Goal: Task Accomplishment & Management: Use online tool/utility

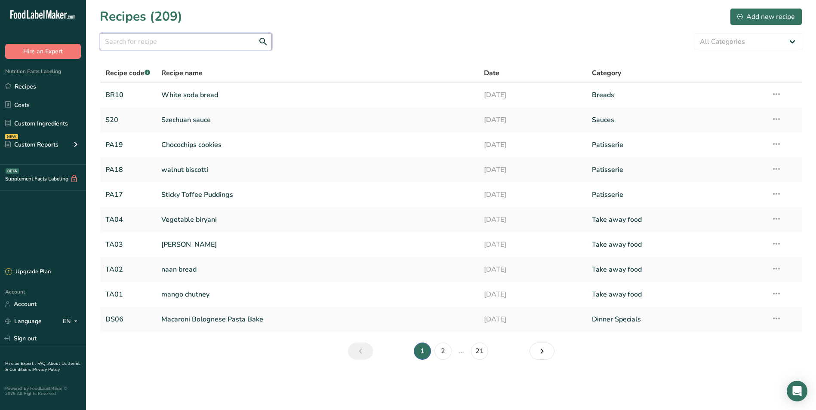
click at [138, 46] on input "text" at bounding box center [186, 41] width 172 height 17
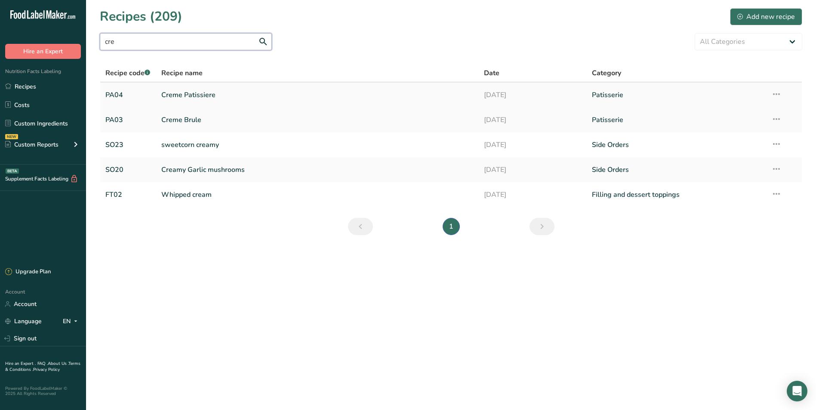
type input "cre"
click at [212, 94] on link "Creme Patissiere" at bounding box center [317, 95] width 313 height 18
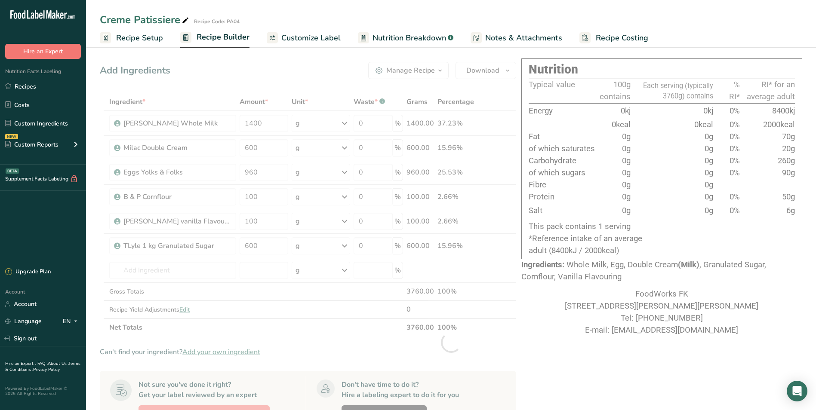
click at [241, 38] on span "Recipe Builder" at bounding box center [223, 37] width 53 height 12
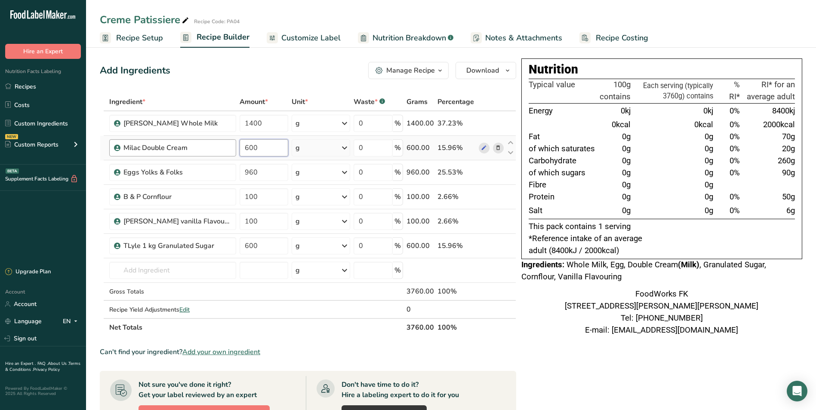
drag, startPoint x: 261, startPoint y: 152, endPoint x: 208, endPoint y: 148, distance: 53.9
click at [209, 148] on tr "Milac Double Cream 600 g Weight Units g kg mg See more Volume Units l Volume un…" at bounding box center [307, 148] width 415 height 25
type input "1000"
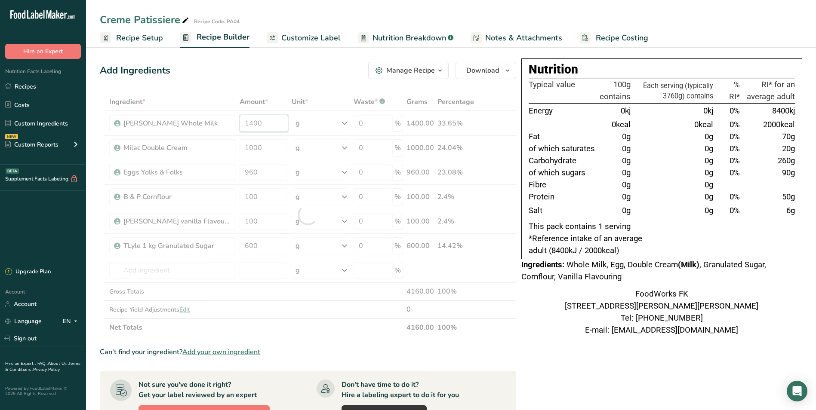
drag, startPoint x: 268, startPoint y: 126, endPoint x: 216, endPoint y: 127, distance: 52.5
click at [216, 127] on div "Ingredient * Amount * Unit * Waste * .a-a{fill:#347362;}.b-a{fill:#fff;} Grams …" at bounding box center [308, 215] width 416 height 244
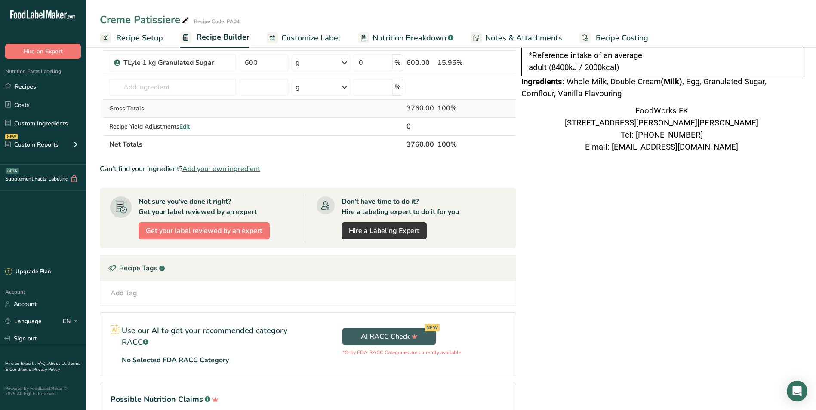
scroll to position [231, 0]
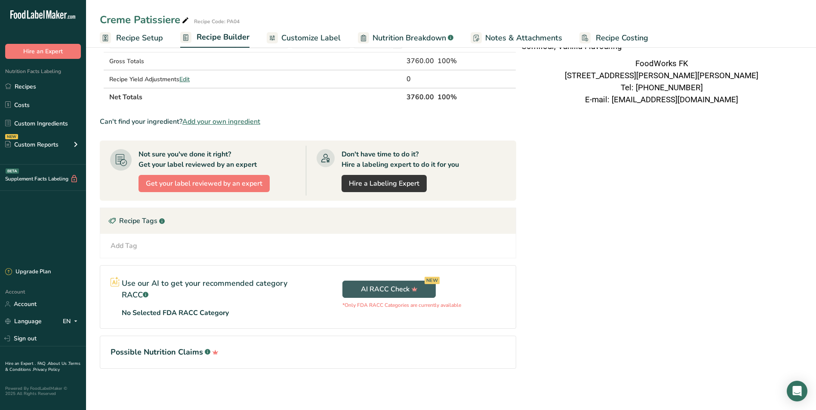
type input "1000"
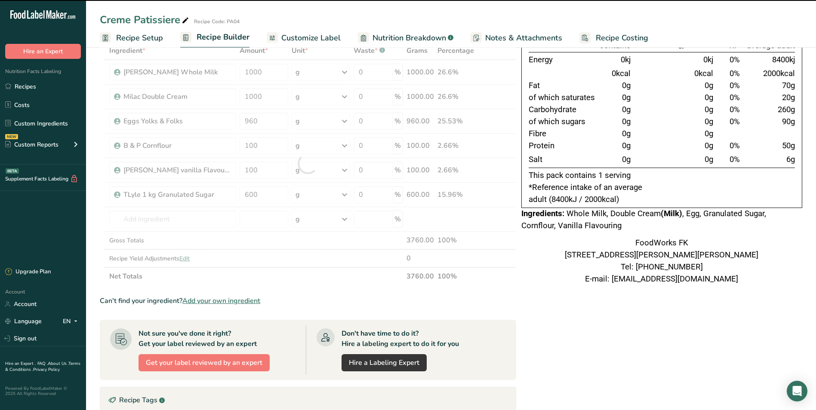
scroll to position [0, 0]
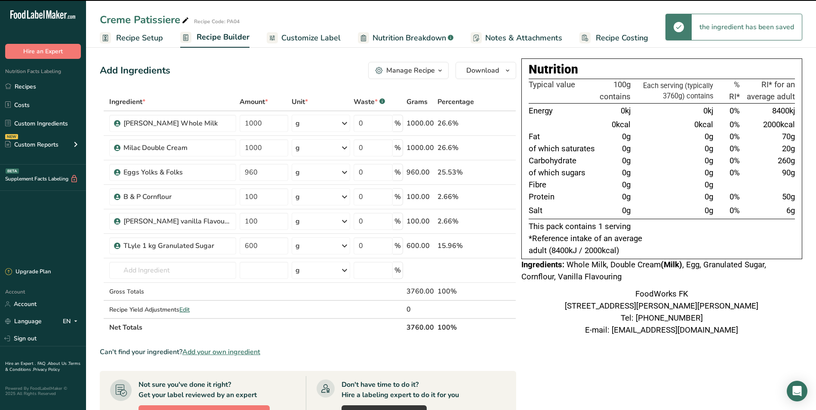
click at [440, 69] on icon "button" at bounding box center [439, 70] width 7 height 11
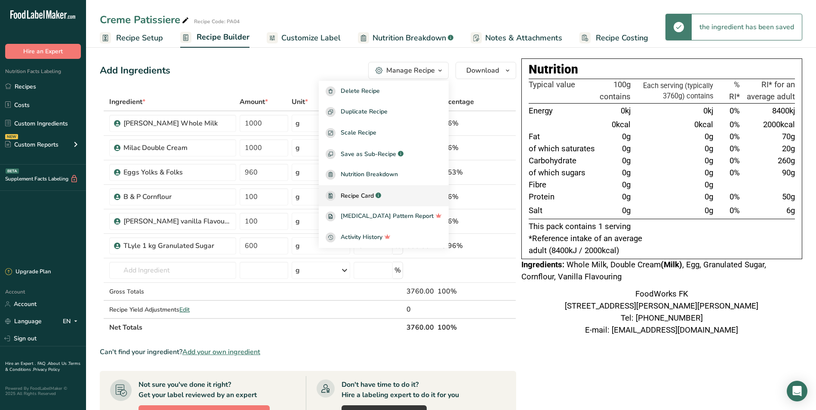
click at [374, 195] on span "Recipe Card" at bounding box center [357, 195] width 33 height 9
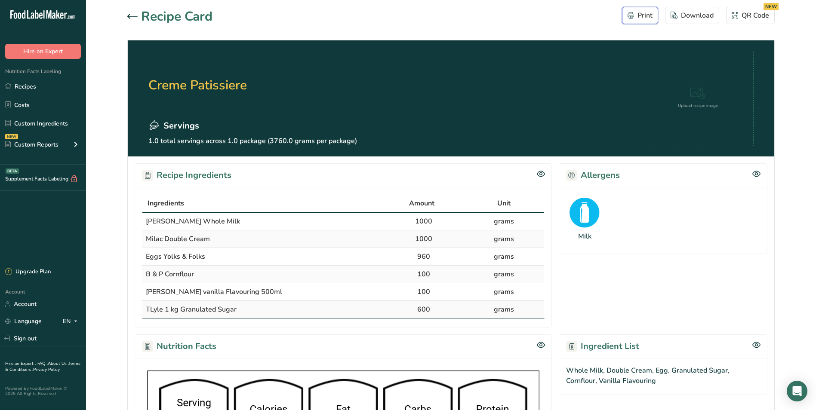
click at [638, 12] on div "Print" at bounding box center [639, 15] width 25 height 10
click at [32, 82] on link "Recipes" at bounding box center [43, 86] width 86 height 16
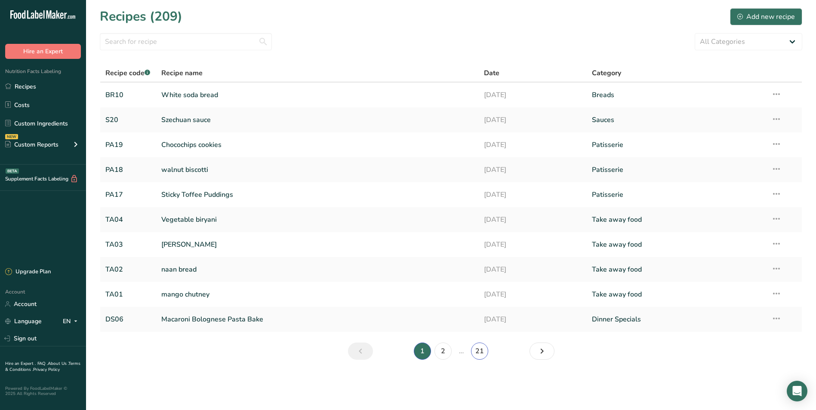
click at [476, 353] on link "21" at bounding box center [479, 351] width 17 height 17
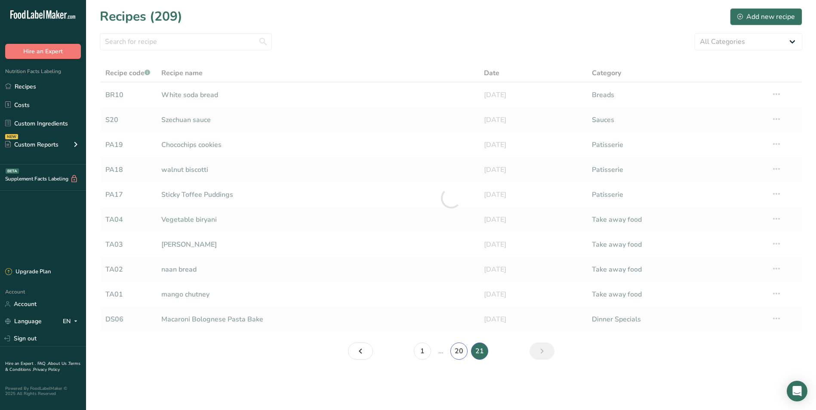
click at [456, 351] on link "20" at bounding box center [458, 351] width 17 height 17
click at [449, 357] on link "19" at bounding box center [448, 351] width 17 height 17
click at [441, 353] on main "Recipes (209) Add new recipe All Categories Baked Goods Beverages Breads Brunch…" at bounding box center [408, 205] width 816 height 410
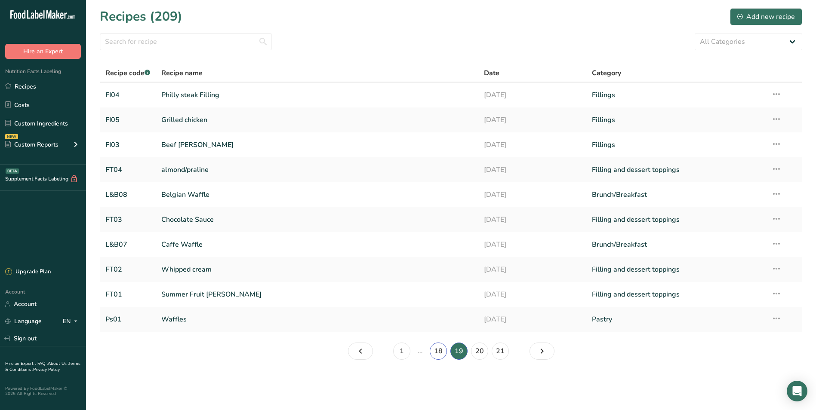
click at [440, 349] on link "18" at bounding box center [438, 351] width 17 height 17
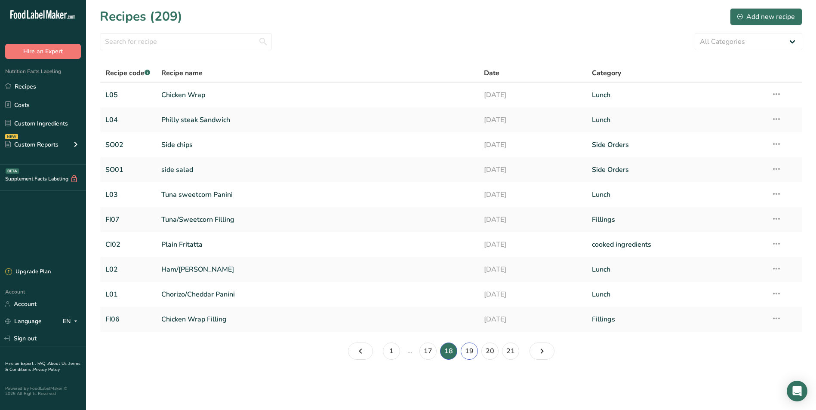
click at [468, 348] on link "19" at bounding box center [469, 351] width 17 height 17
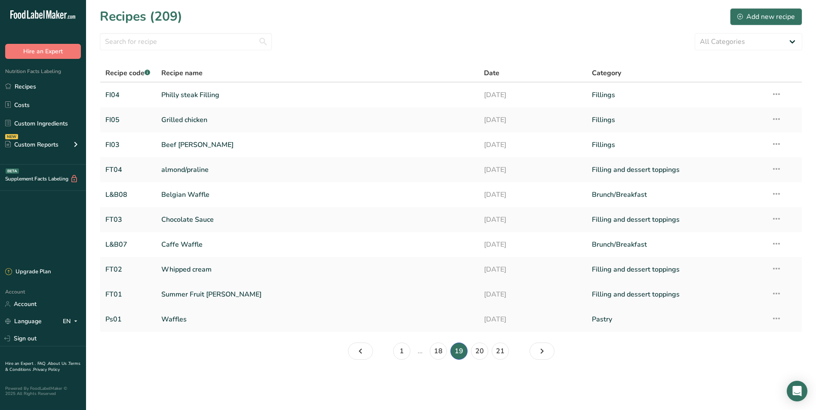
click at [780, 294] on icon at bounding box center [776, 293] width 10 height 15
drag, startPoint x: 692, startPoint y: 316, endPoint x: 593, endPoint y: 381, distance: 118.4
click at [592, 381] on main "Recipes (209) Add new recipe All Categories Baked Goods Beverages Breads Brunch…" at bounding box center [408, 205] width 816 height 410
click at [440, 349] on link "18" at bounding box center [438, 351] width 17 height 17
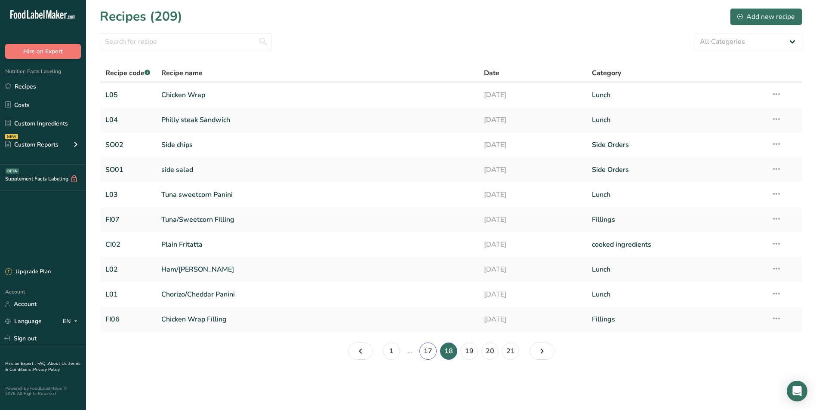
click at [429, 353] on link "17" at bounding box center [427, 351] width 17 height 17
click at [426, 353] on link "16" at bounding box center [430, 351] width 17 height 17
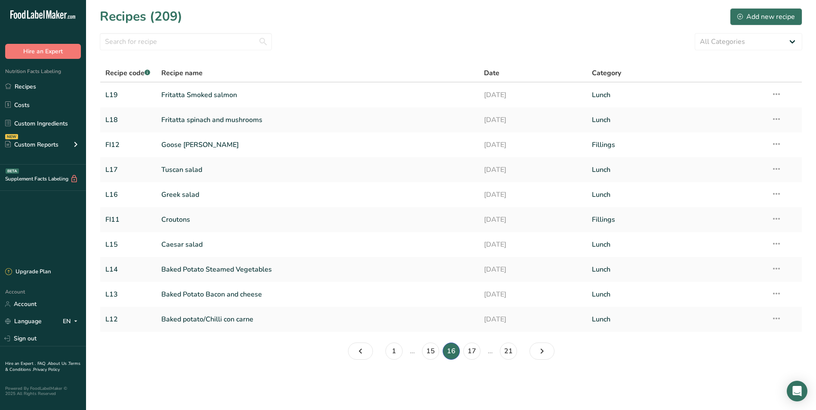
drag, startPoint x: 330, startPoint y: 306, endPoint x: 297, endPoint y: 369, distance: 70.8
click at [297, 369] on section "Recipes (209) Add new recipe All Categories Baked Goods Beverages Breads Brunch…" at bounding box center [451, 187] width 730 height 374
click at [431, 354] on link "15" at bounding box center [430, 351] width 17 height 17
click at [433, 351] on link "14" at bounding box center [430, 351] width 17 height 17
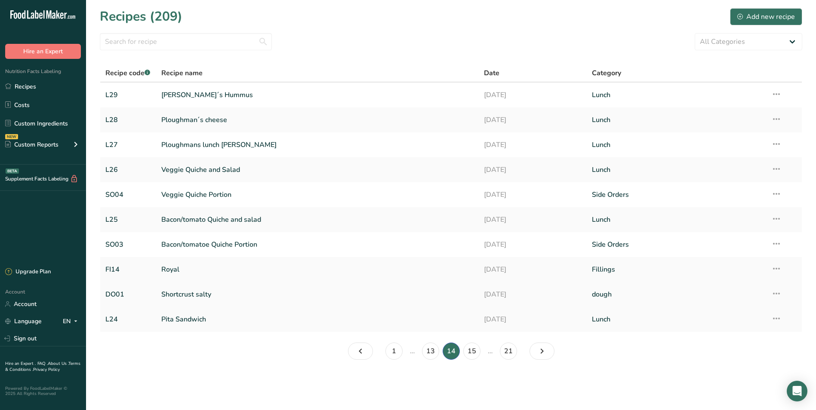
click at [198, 293] on link "Shortcrust salty" at bounding box center [317, 295] width 313 height 18
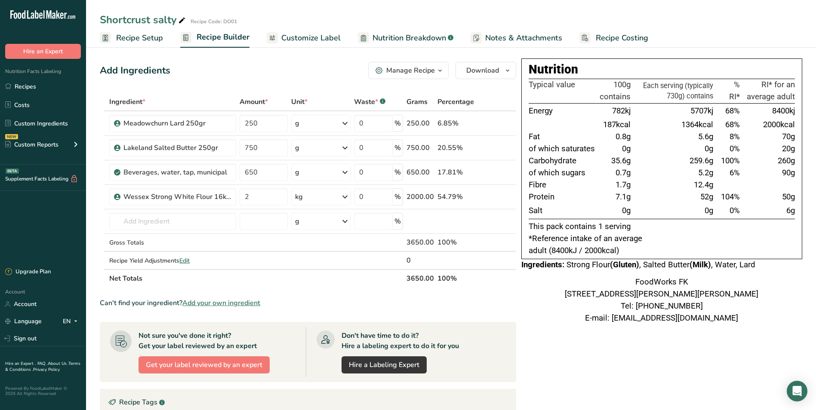
click at [440, 69] on icon "button" at bounding box center [439, 70] width 7 height 11
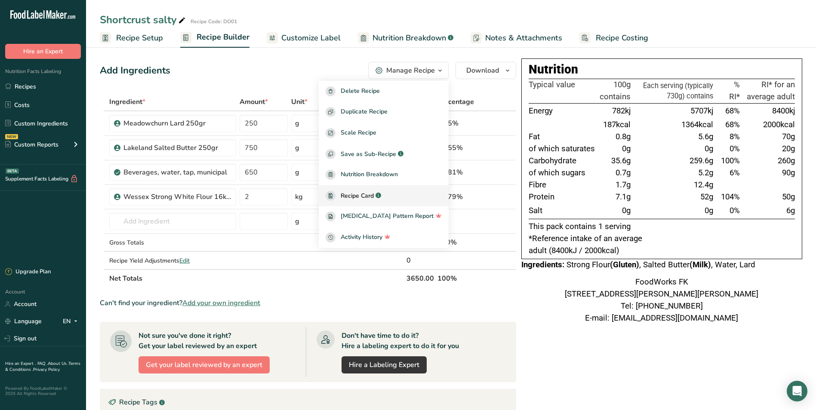
click at [368, 198] on span "Recipe Card" at bounding box center [357, 195] width 33 height 9
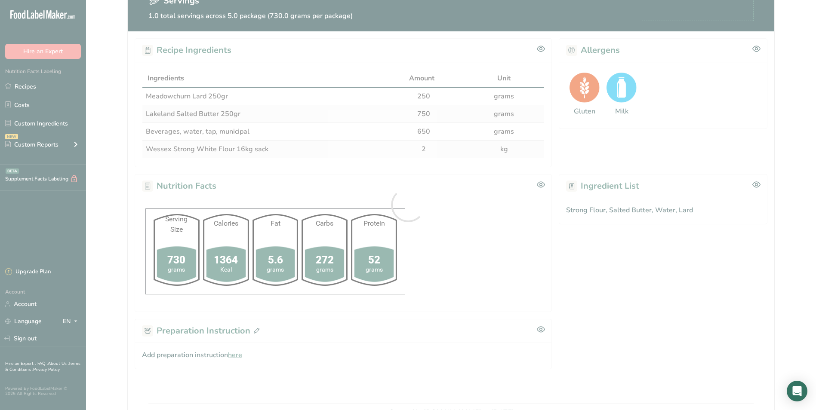
scroll to position [172, 0]
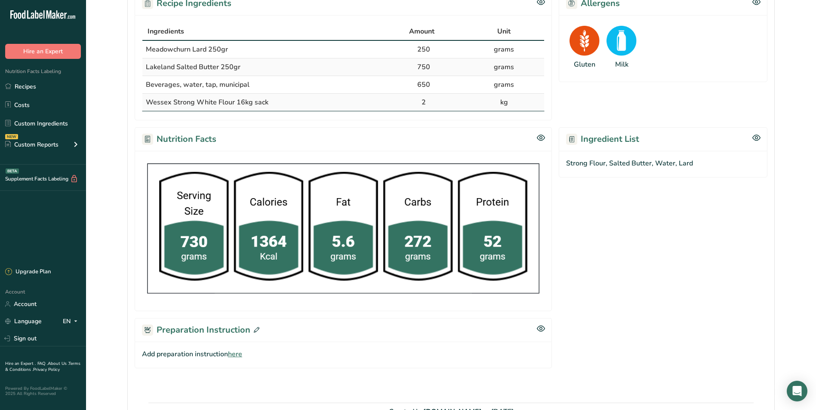
click at [254, 330] on icon at bounding box center [257, 330] width 6 height 6
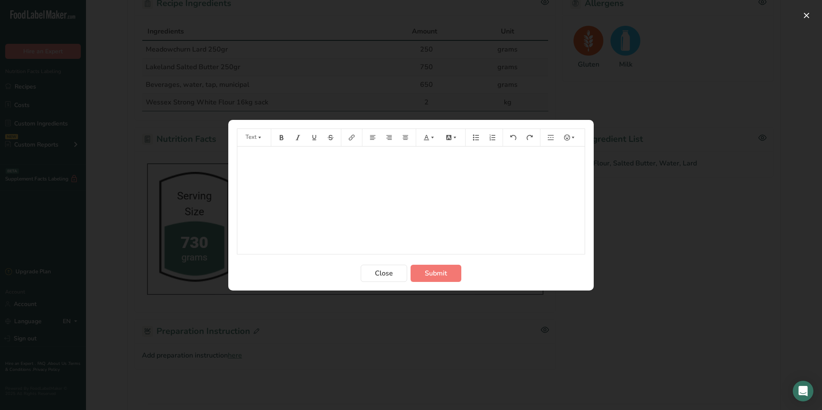
click at [301, 150] on div "﻿" at bounding box center [410, 201] width 347 height 108
click at [361, 174] on span "2.- Add the cold water and mix till everithing it's together, don't overwork th…" at bounding box center [365, 175] width 247 height 8
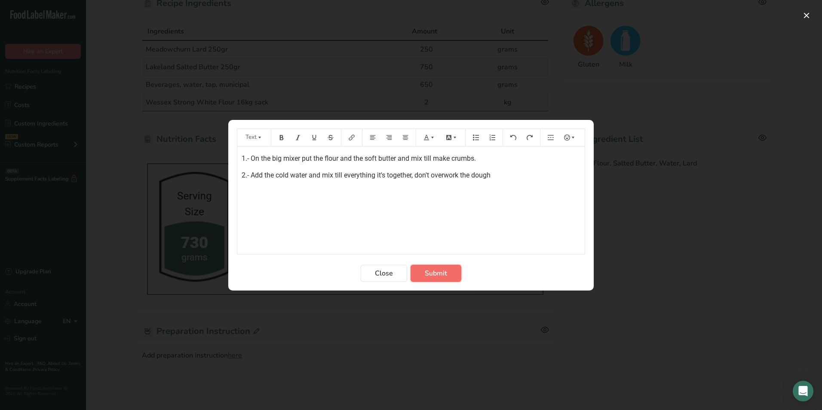
click at [437, 270] on span "Submit" at bounding box center [436, 273] width 22 height 10
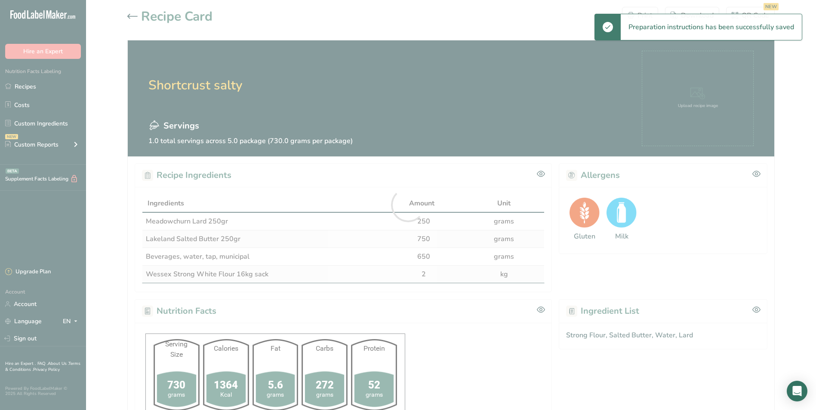
scroll to position [0, 0]
click at [639, 11] on div at bounding box center [408, 205] width 816 height 410
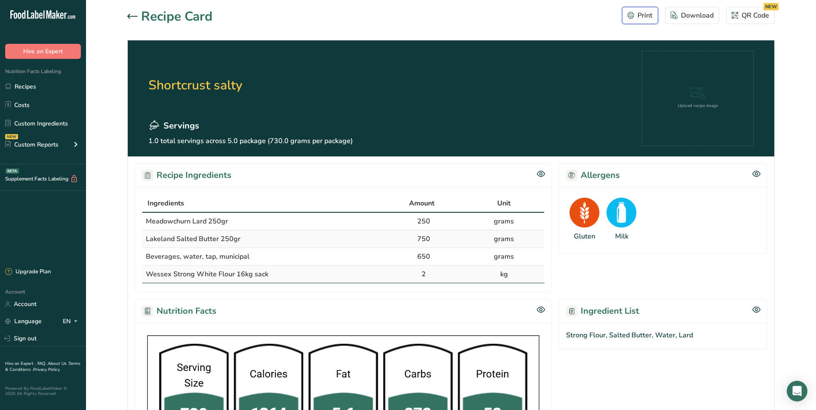
click at [652, 15] on div "Print" at bounding box center [639, 15] width 25 height 10
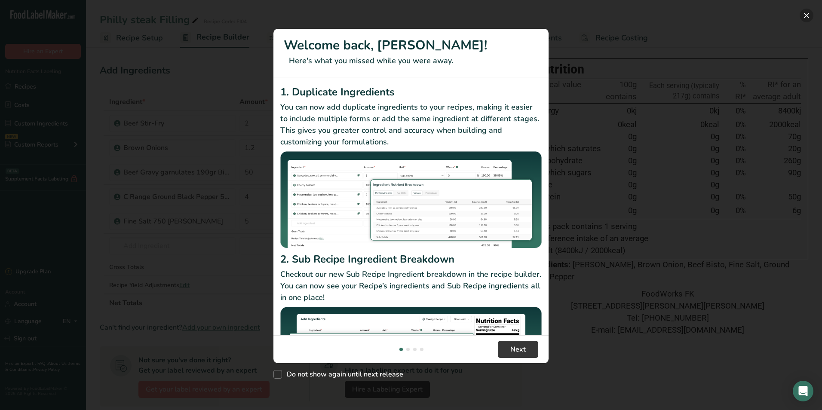
click at [808, 18] on button "New Features" at bounding box center [807, 16] width 14 height 14
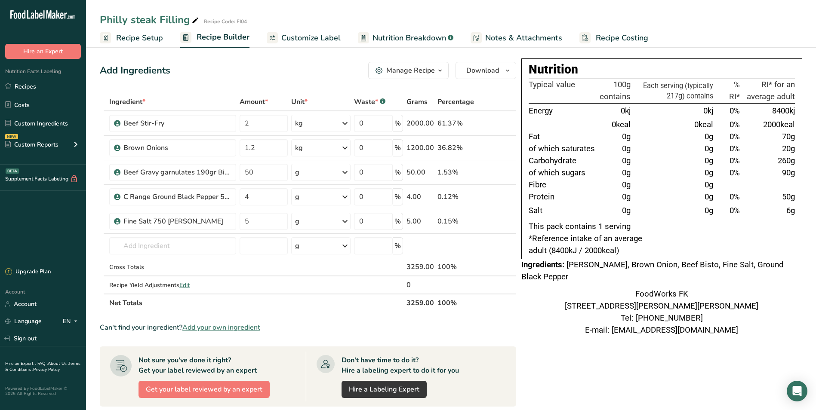
click at [428, 65] on button "Manage Recipe" at bounding box center [408, 70] width 80 height 17
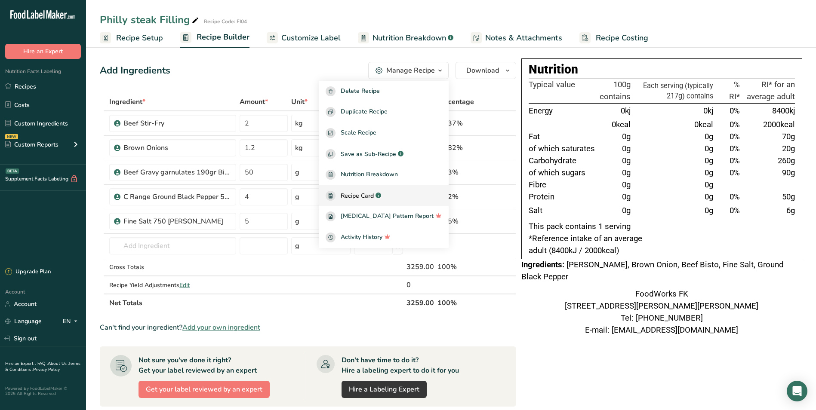
click at [381, 194] on div ".a-a{fill:#347362;}.b-a{fill:#fff;}" at bounding box center [377, 196] width 7 height 10
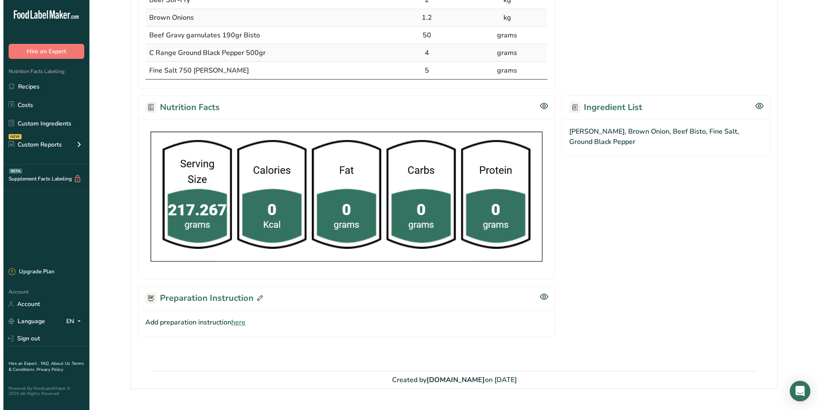
scroll to position [242, 0]
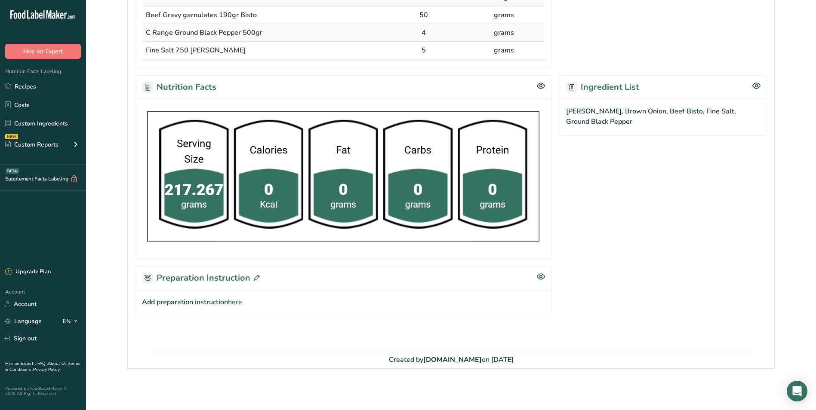
click at [256, 277] on icon at bounding box center [257, 278] width 6 height 6
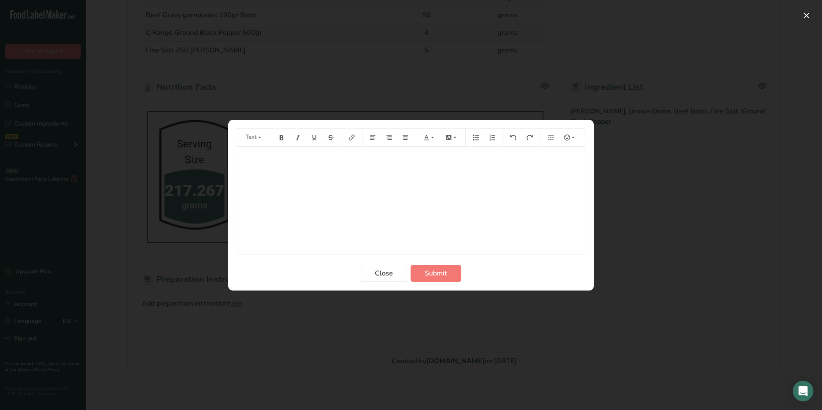
click at [335, 173] on div "﻿" at bounding box center [410, 201] width 347 height 108
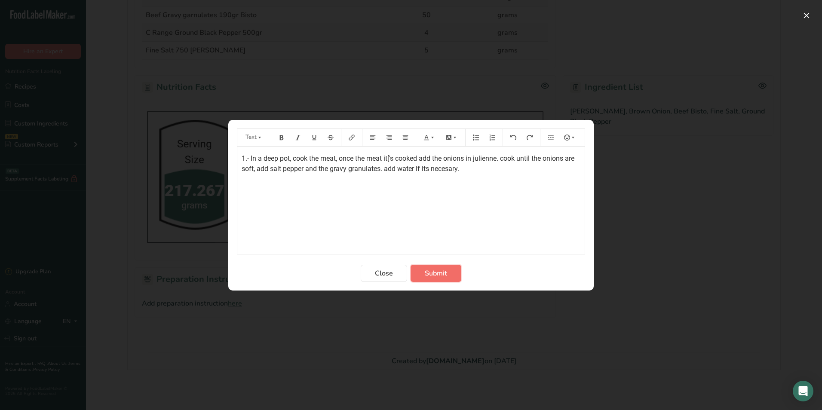
click at [448, 272] on button "Submit" at bounding box center [436, 273] width 51 height 17
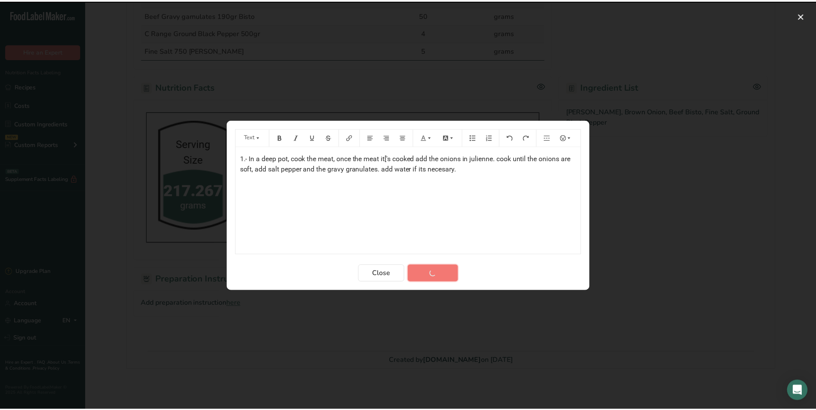
scroll to position [196, 0]
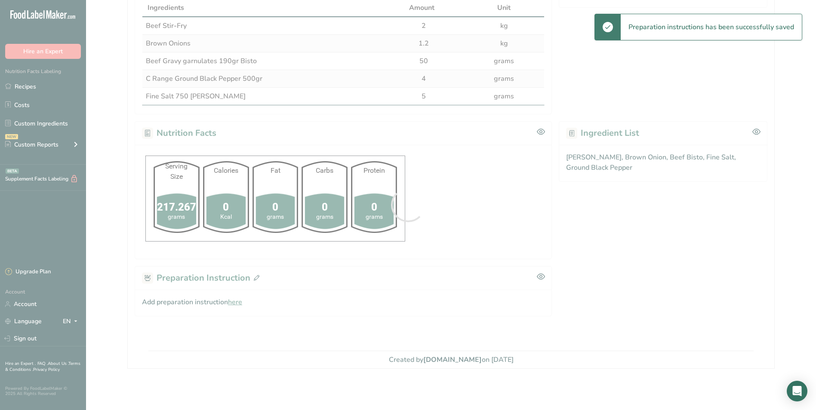
click at [255, 278] on div at bounding box center [408, 205] width 816 height 410
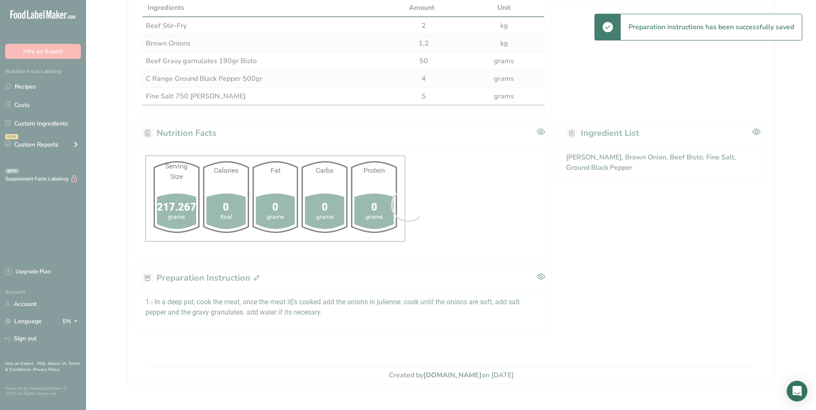
scroll to position [0, 0]
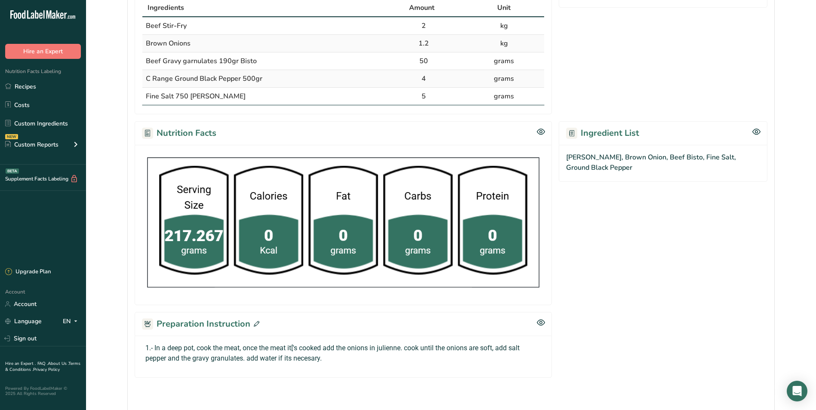
click at [256, 324] on icon at bounding box center [257, 324] width 6 height 6
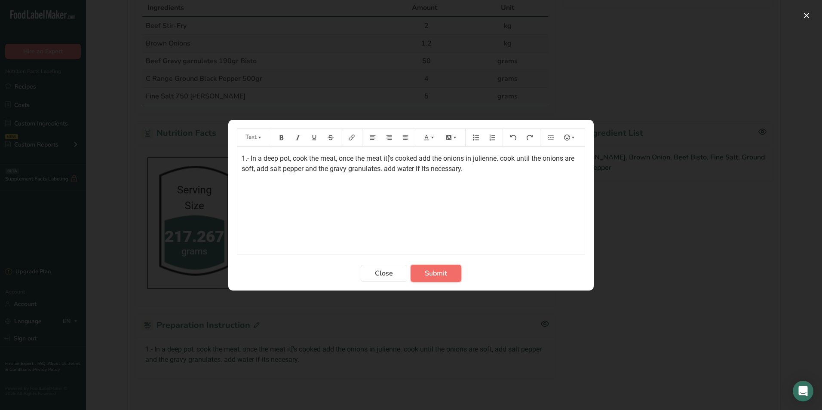
click at [444, 271] on span "Submit" at bounding box center [436, 273] width 22 height 10
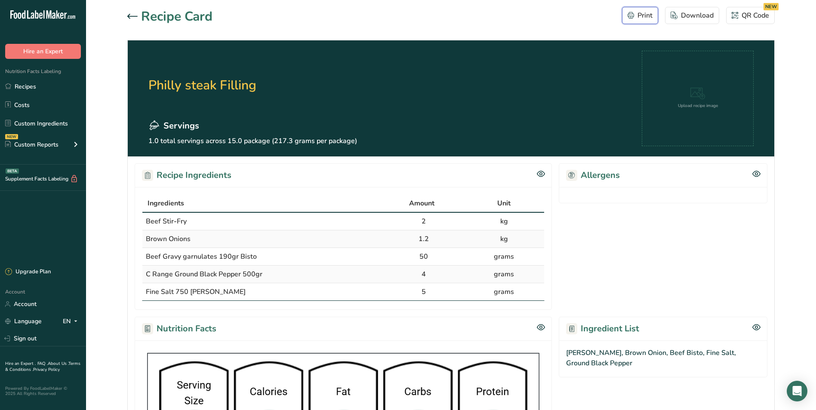
click at [637, 15] on div "Print" at bounding box center [639, 15] width 25 height 10
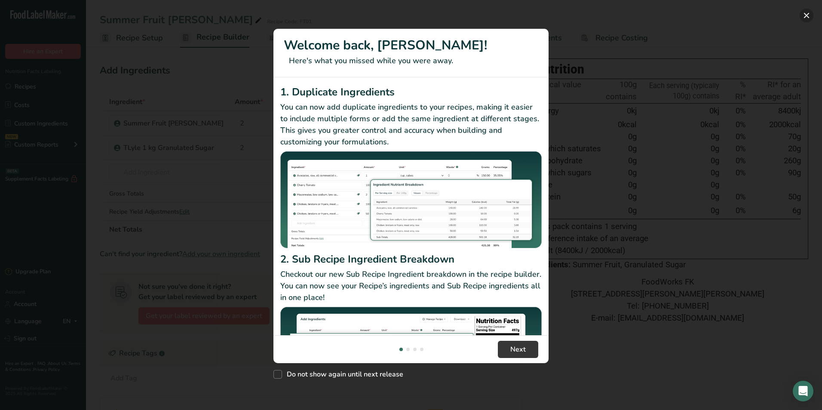
click at [808, 15] on button "New Features" at bounding box center [807, 16] width 14 height 14
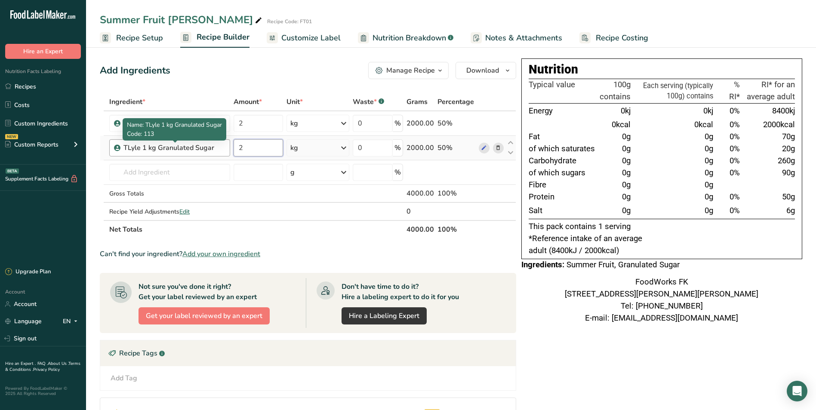
drag, startPoint x: 272, startPoint y: 147, endPoint x: 215, endPoint y: 151, distance: 57.3
click at [215, 151] on tr "TLyle 1 kg Granulated Sugar 2 kg Weight Units g kg mg See more Volume Units l V…" at bounding box center [307, 148] width 415 height 25
type input "1"
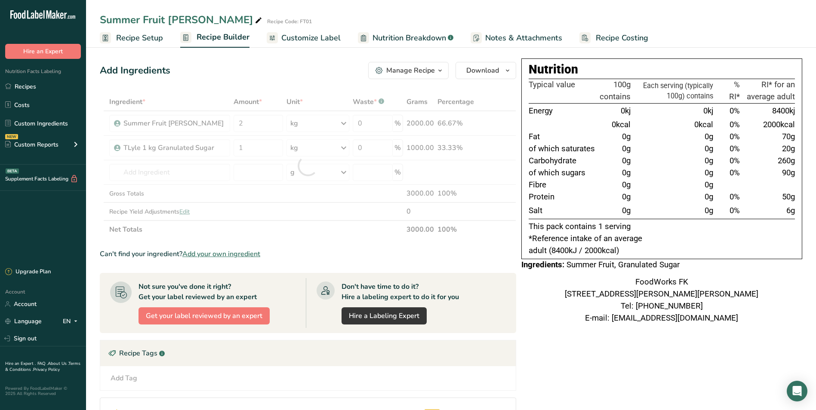
click at [275, 80] on div "Add Ingredients Manage Recipe Delete Recipe Duplicate Recipe Scale Recipe Save …" at bounding box center [310, 293] width 421 height 470
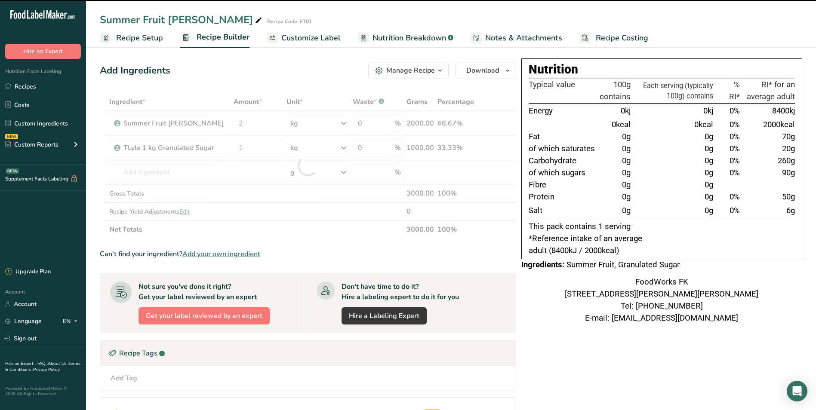
click at [421, 71] on div "Manage Recipe" at bounding box center [410, 70] width 49 height 10
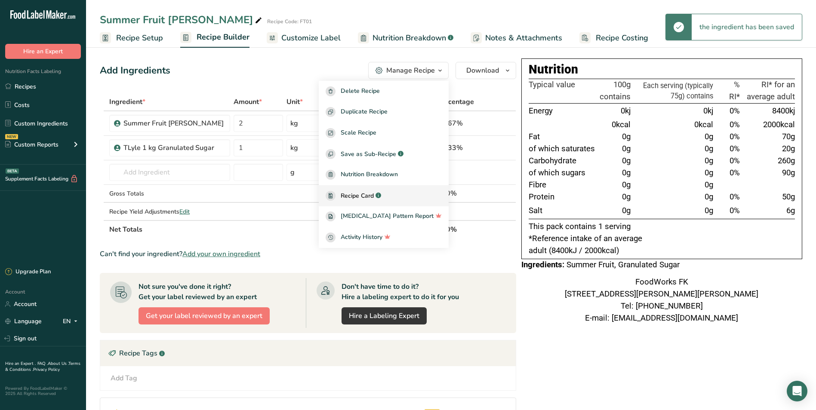
click at [374, 194] on span "Recipe Card" at bounding box center [357, 195] width 33 height 9
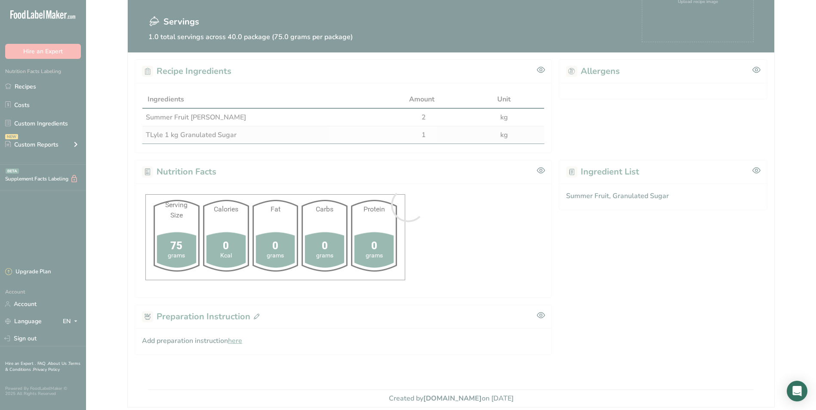
scroll to position [143, 0]
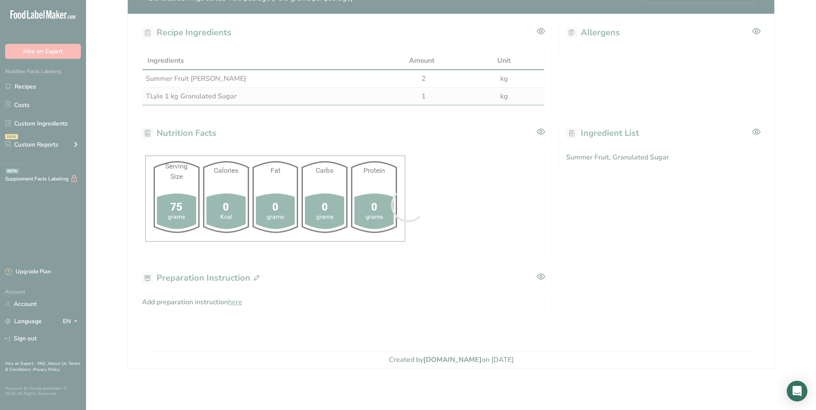
click at [254, 277] on div at bounding box center [408, 205] width 816 height 410
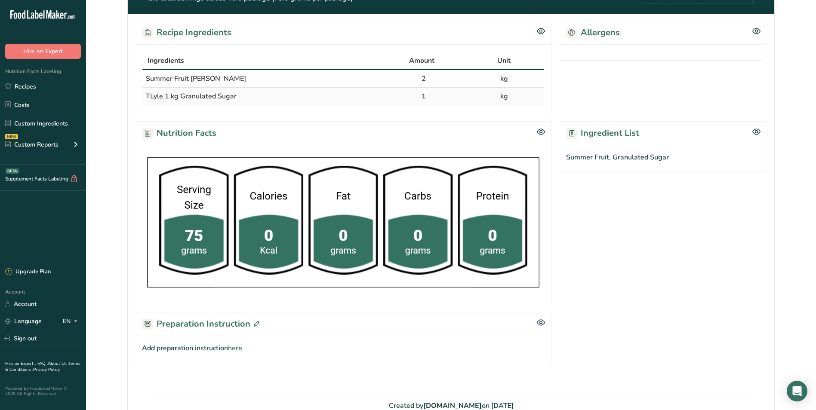
click at [257, 325] on icon at bounding box center [257, 324] width 6 height 6
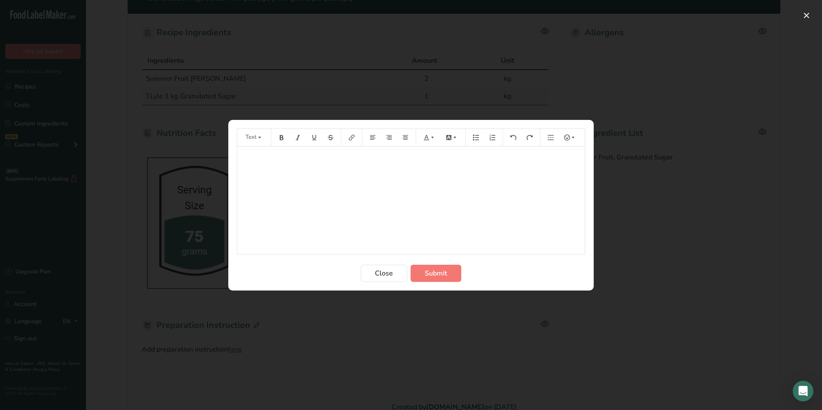
click at [497, 154] on p "﻿" at bounding box center [411, 159] width 339 height 10
click at [428, 274] on span "Submit" at bounding box center [436, 273] width 22 height 10
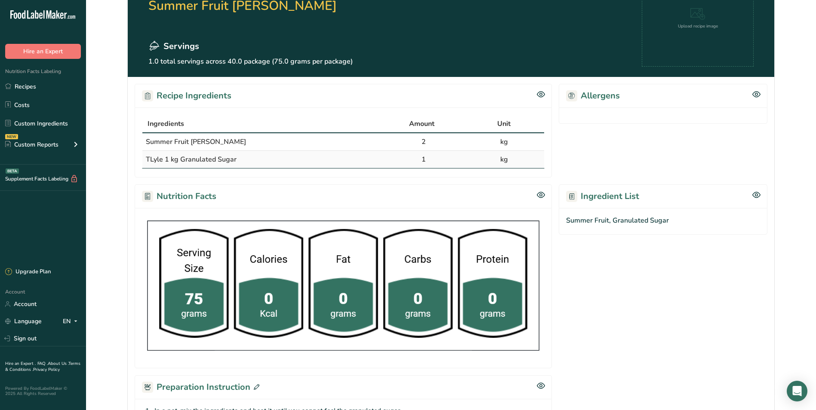
scroll to position [0, 0]
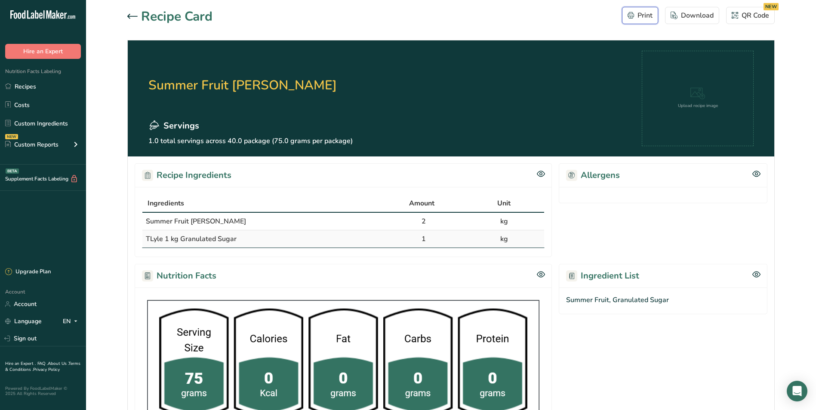
click at [633, 14] on icon "button" at bounding box center [630, 15] width 6 height 6
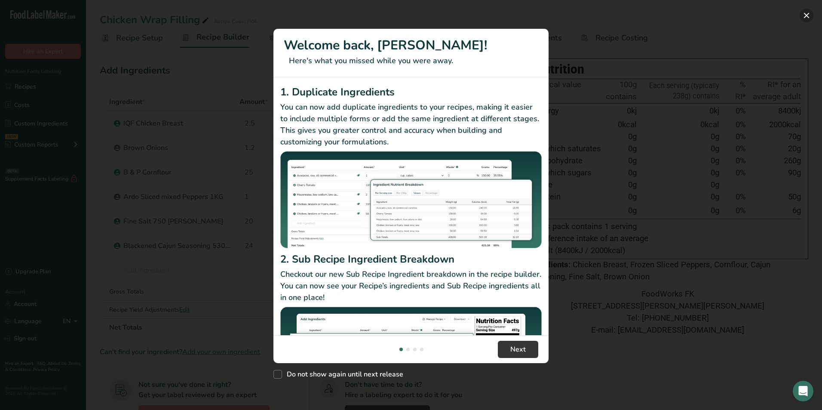
click at [807, 16] on button "New Features" at bounding box center [807, 16] width 14 height 14
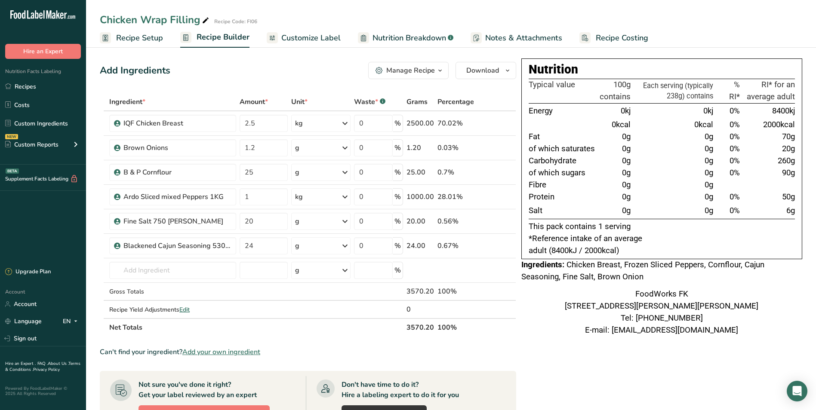
click at [434, 69] on div "Manage Recipe" at bounding box center [410, 70] width 49 height 10
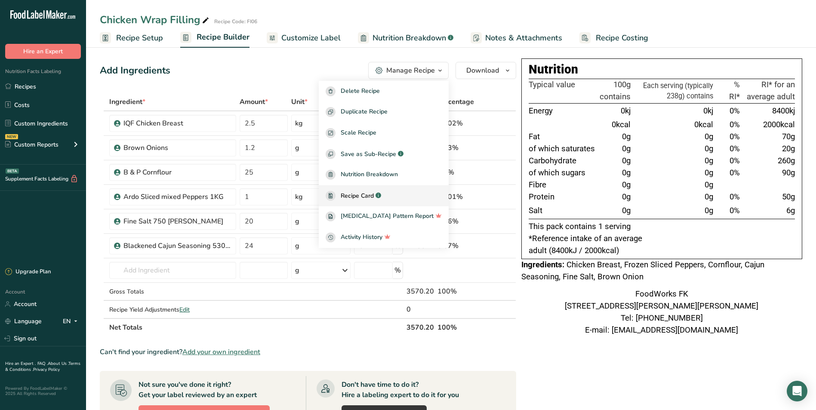
click at [403, 191] on div "Recipe Card .a-a{fill:#347362;}.b-a{fill:#fff;}" at bounding box center [384, 196] width 116 height 10
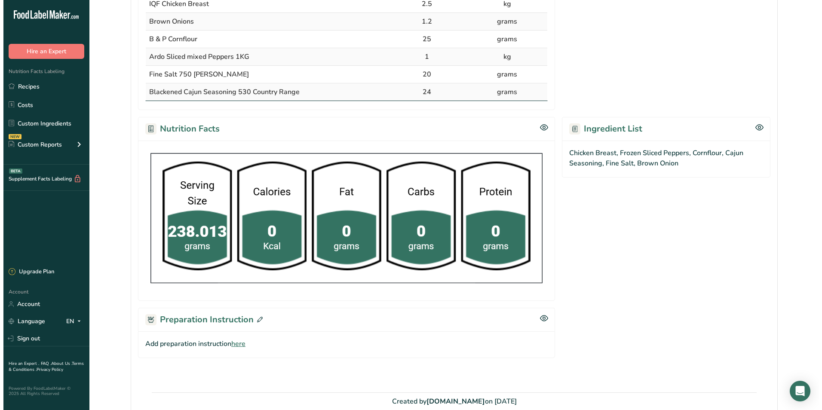
scroll to position [259, 0]
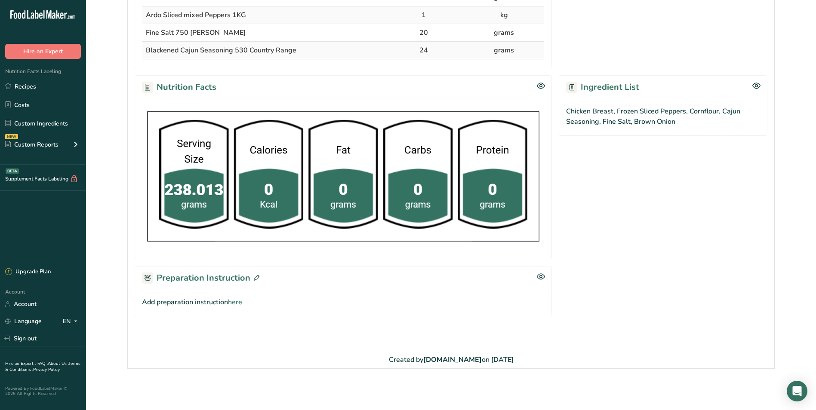
click at [257, 281] on span at bounding box center [254, 278] width 9 height 13
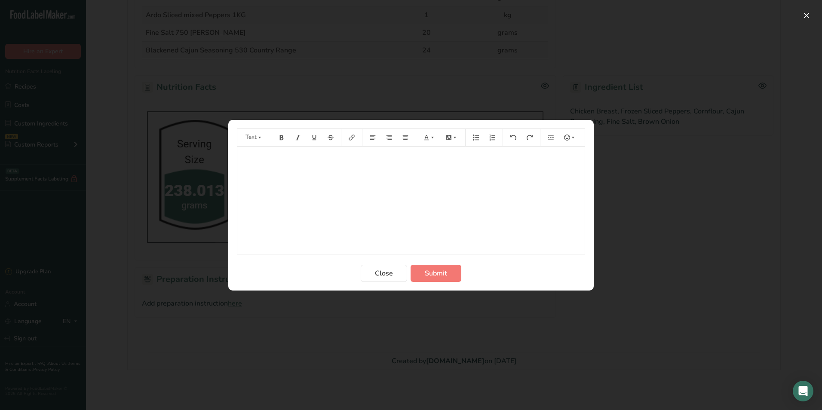
click at [268, 205] on div "﻿" at bounding box center [410, 201] width 347 height 108
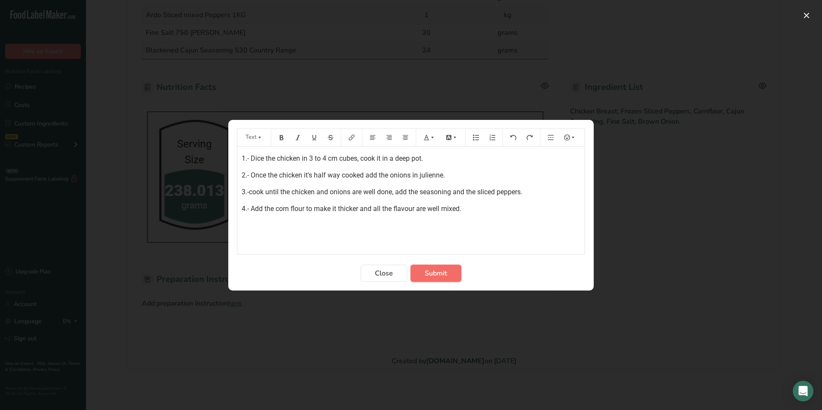
click at [451, 267] on button "Submit" at bounding box center [436, 273] width 51 height 17
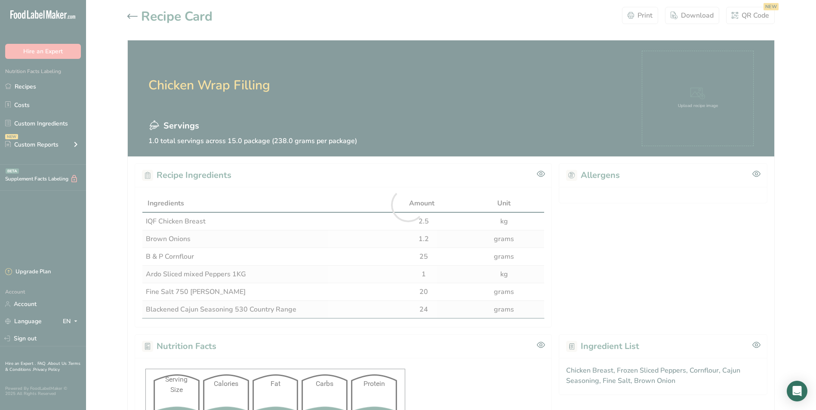
scroll to position [0, 0]
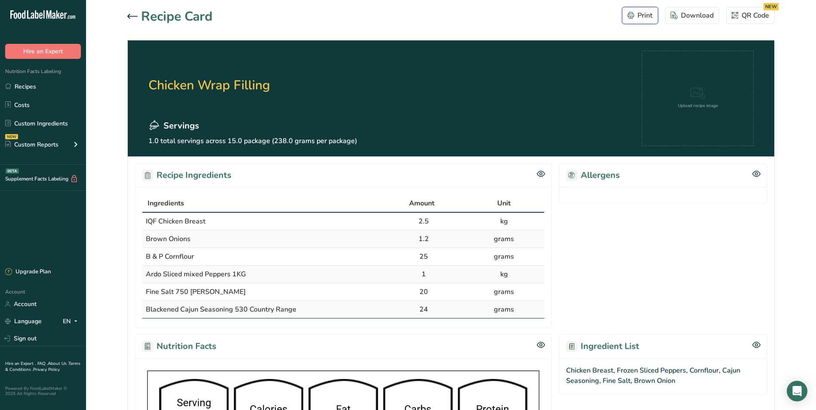
click at [638, 13] on div "Print" at bounding box center [639, 15] width 25 height 10
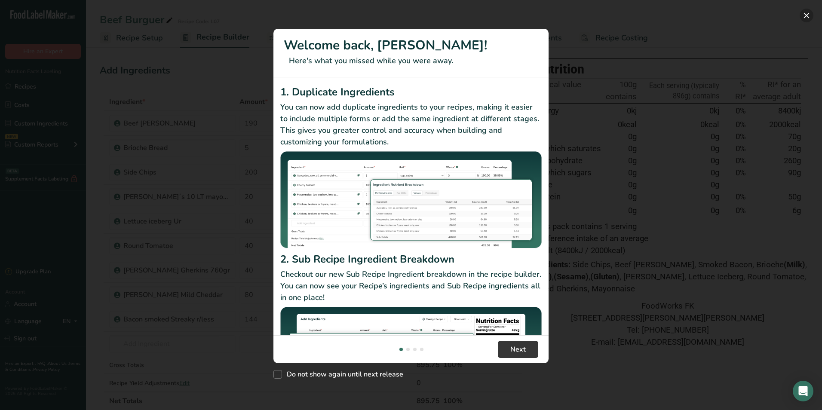
click at [804, 15] on button "New Features" at bounding box center [807, 16] width 14 height 14
click at [807, 17] on button "New Features" at bounding box center [807, 16] width 14 height 14
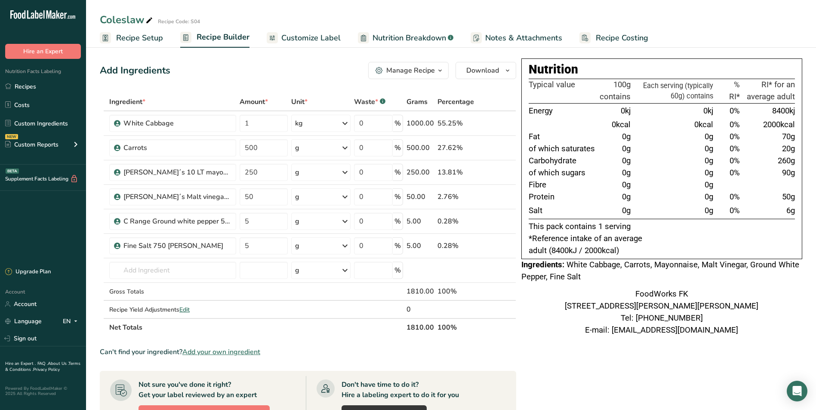
click at [442, 70] on icon "button" at bounding box center [439, 70] width 7 height 11
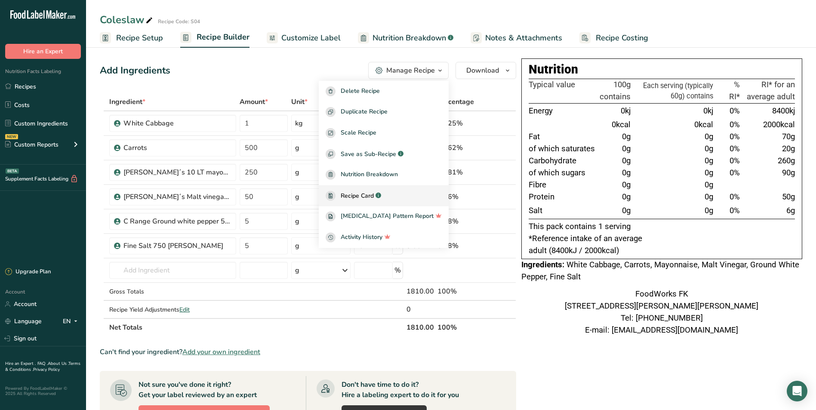
click at [381, 191] on div ".a-a{fill:#347362;}.b-a{fill:#fff;}" at bounding box center [377, 196] width 7 height 10
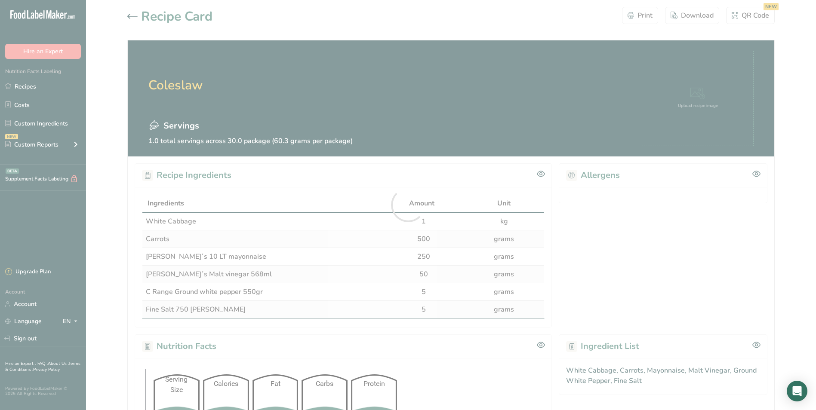
scroll to position [213, 0]
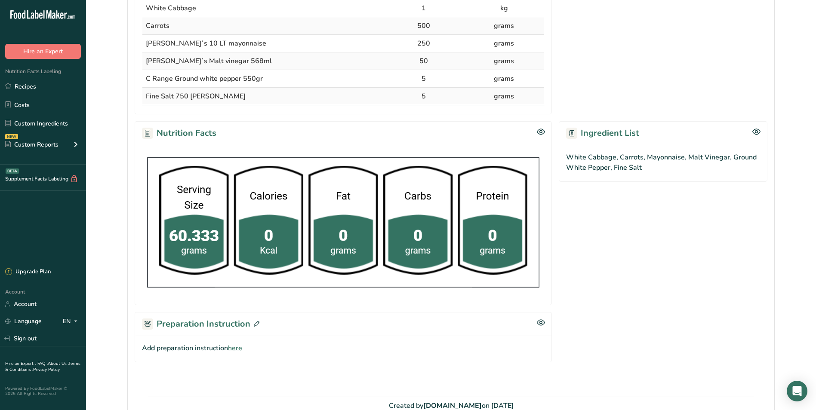
click at [256, 320] on span at bounding box center [254, 324] width 9 height 13
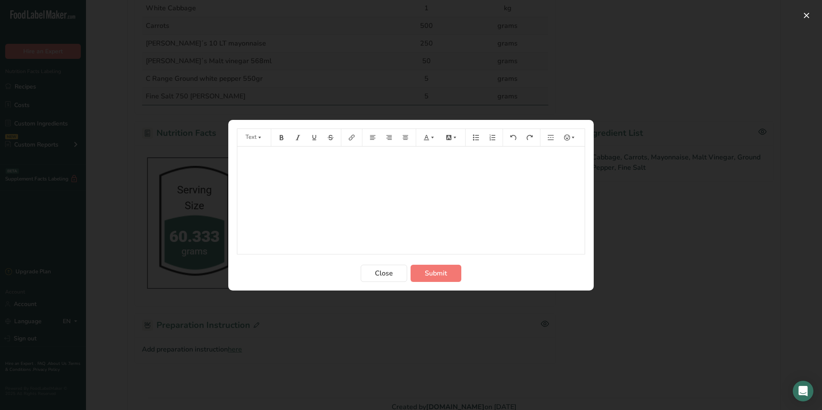
click at [323, 206] on div "﻿" at bounding box center [410, 201] width 347 height 108
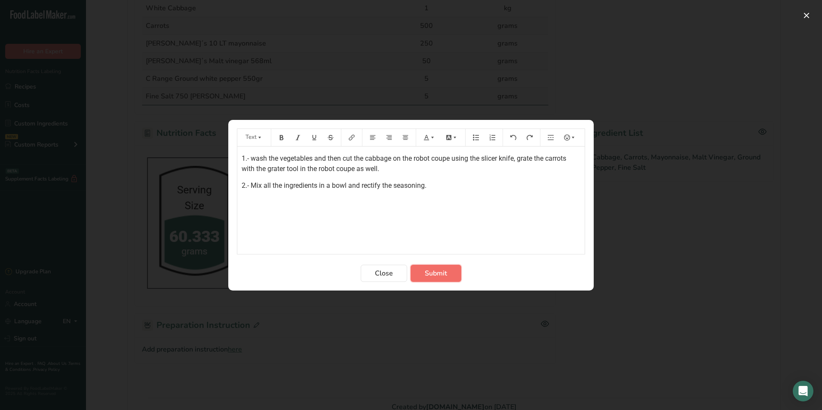
click at [445, 273] on span "Submit" at bounding box center [436, 273] width 22 height 10
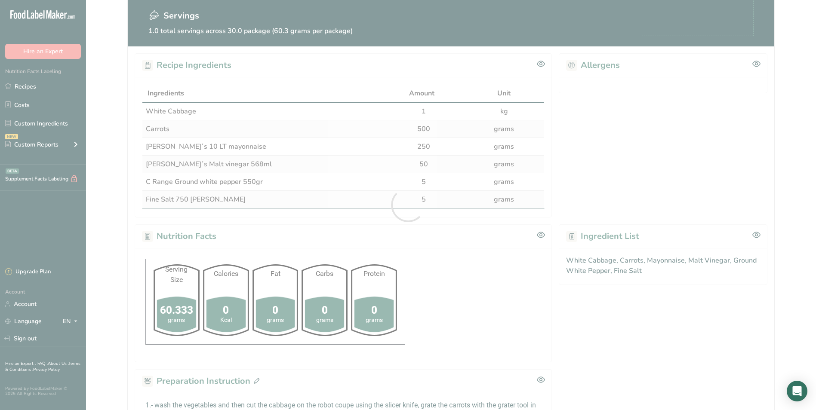
scroll to position [0, 0]
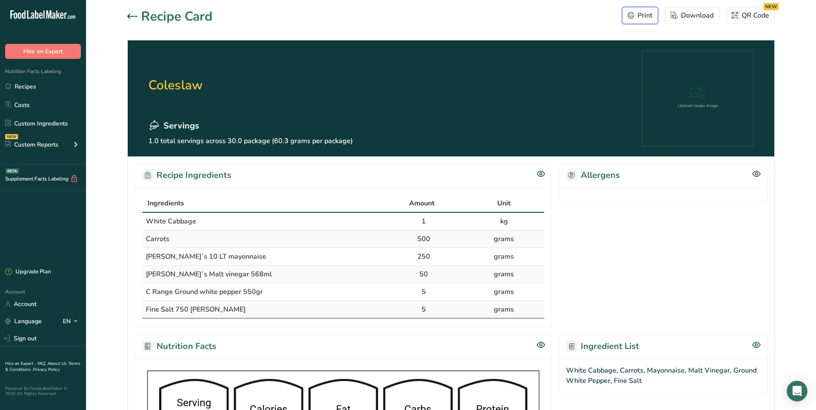
click at [634, 18] on div "Print" at bounding box center [639, 15] width 25 height 10
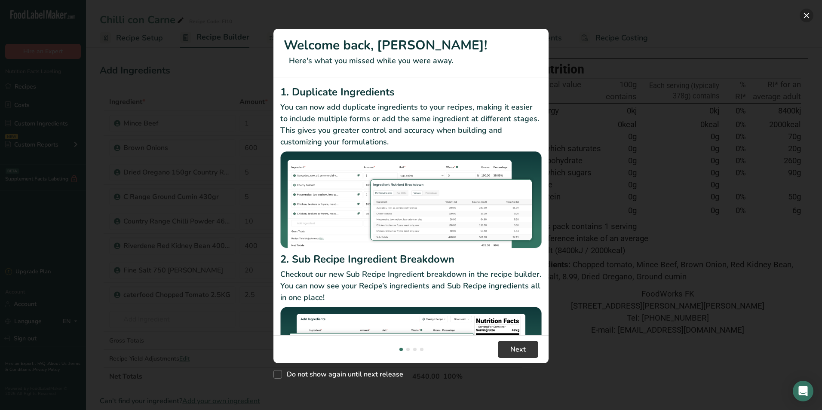
click at [805, 14] on button "New Features" at bounding box center [807, 16] width 14 height 14
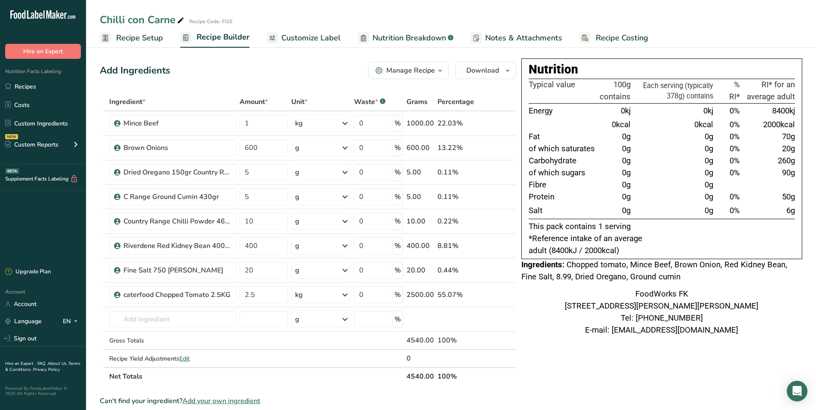
click at [441, 65] on icon "button" at bounding box center [439, 70] width 7 height 11
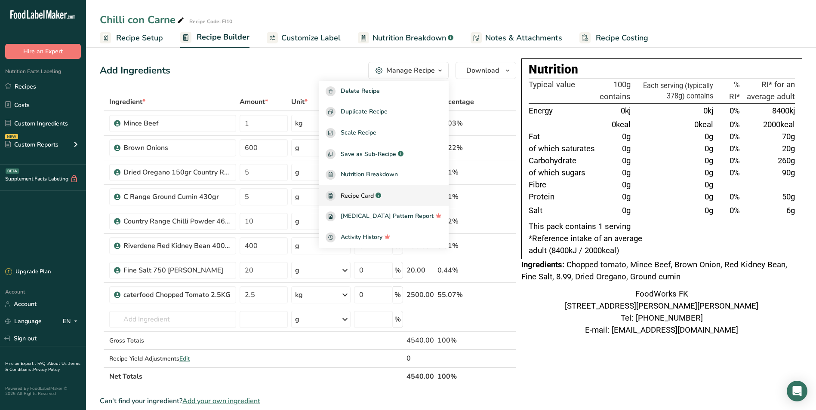
click at [399, 194] on div "Recipe Card .a-a{fill:#347362;}.b-a{fill:#fff;}" at bounding box center [384, 196] width 116 height 10
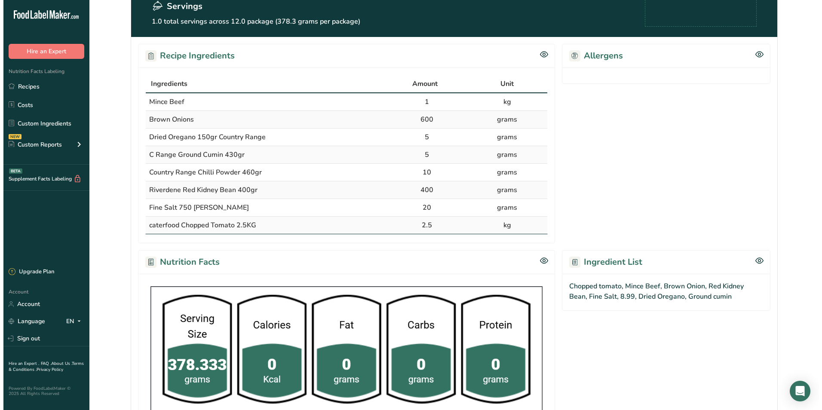
scroll to position [295, 0]
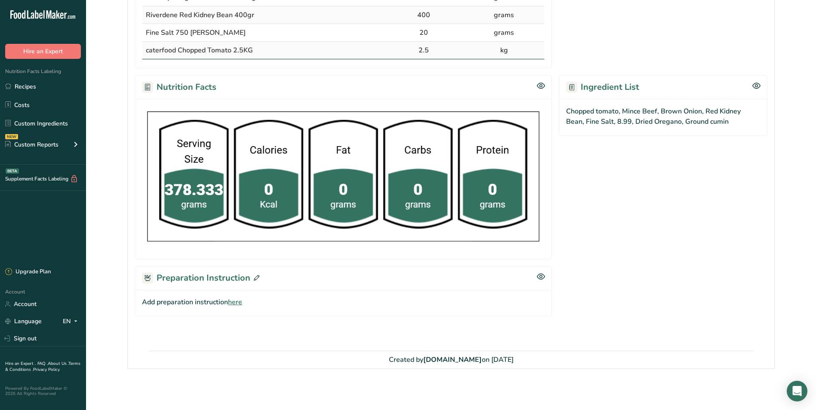
click at [257, 273] on span at bounding box center [254, 278] width 9 height 13
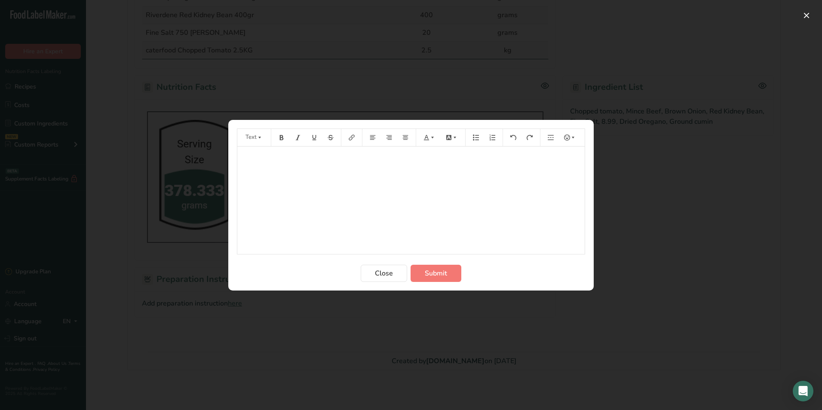
click at [304, 198] on div "﻿" at bounding box center [410, 201] width 347 height 108
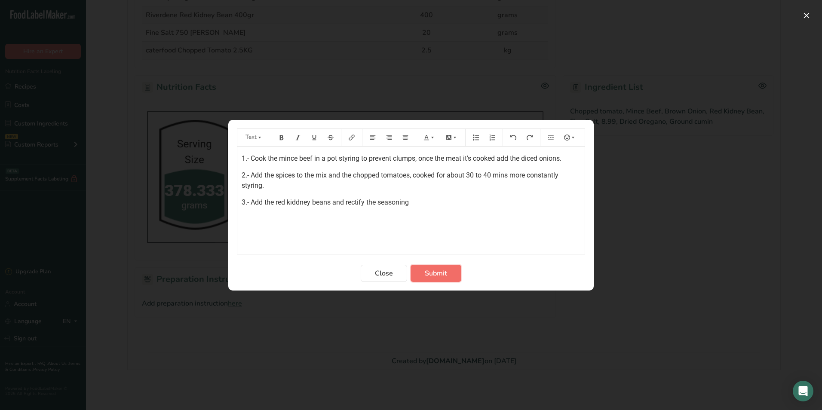
click at [450, 273] on button "Submit" at bounding box center [436, 273] width 51 height 17
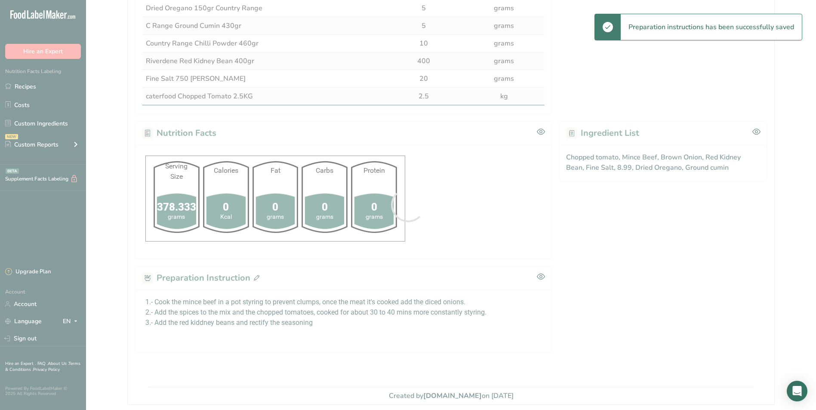
scroll to position [0, 0]
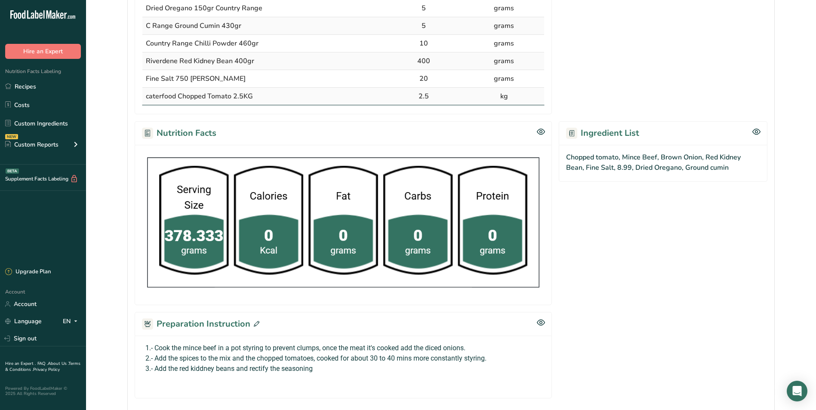
click at [255, 321] on icon at bounding box center [257, 324] width 6 height 6
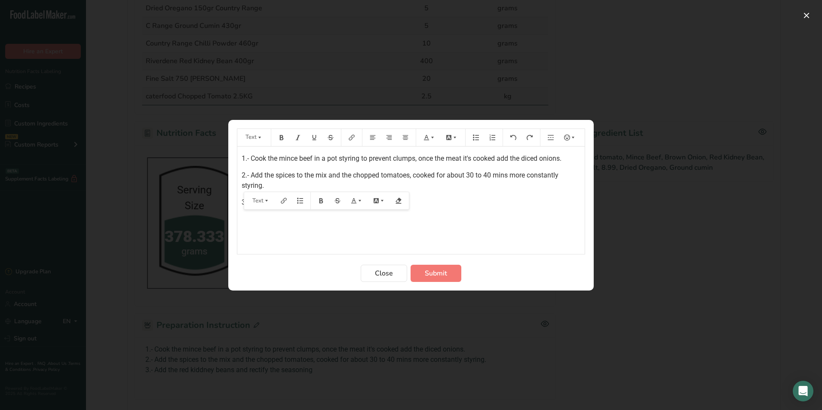
drag, startPoint x: 249, startPoint y: 187, endPoint x: 347, endPoint y: 157, distance: 102.7
click at [347, 157] on span "1.- Cook the mince beef in a pot styring to prevent clumps, once the meat it's …" at bounding box center [402, 158] width 320 height 8
click at [348, 157] on span "1.- Cook the mince beef in a pot styring to prevent clumps, once the meat it's …" at bounding box center [402, 158] width 320 height 8
click at [348, 156] on span "1.- Cook the mince beef in a pot styring to prevent clumps, once the meat it's …" at bounding box center [402, 158] width 320 height 8
click at [436, 273] on span "Submit" at bounding box center [436, 273] width 22 height 10
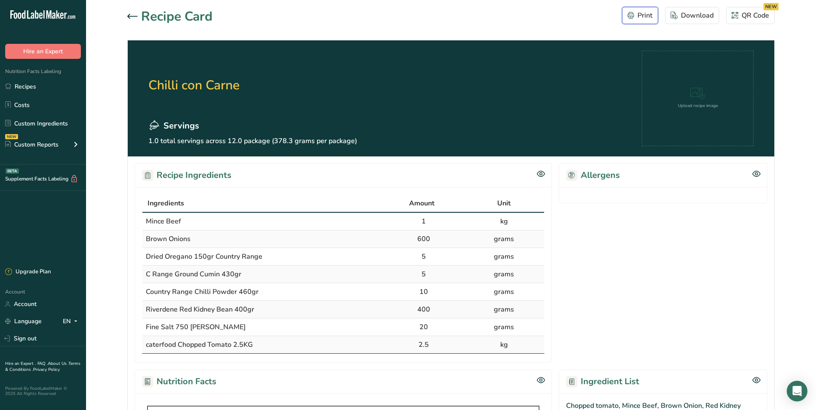
click at [648, 16] on div "Print" at bounding box center [639, 15] width 25 height 10
drag, startPoint x: 90, startPoint y: 98, endPoint x: 129, endPoint y: 27, distance: 81.0
click at [129, 19] on div at bounding box center [134, 17] width 14 height 10
